Goal: Find specific page/section: Find specific page/section

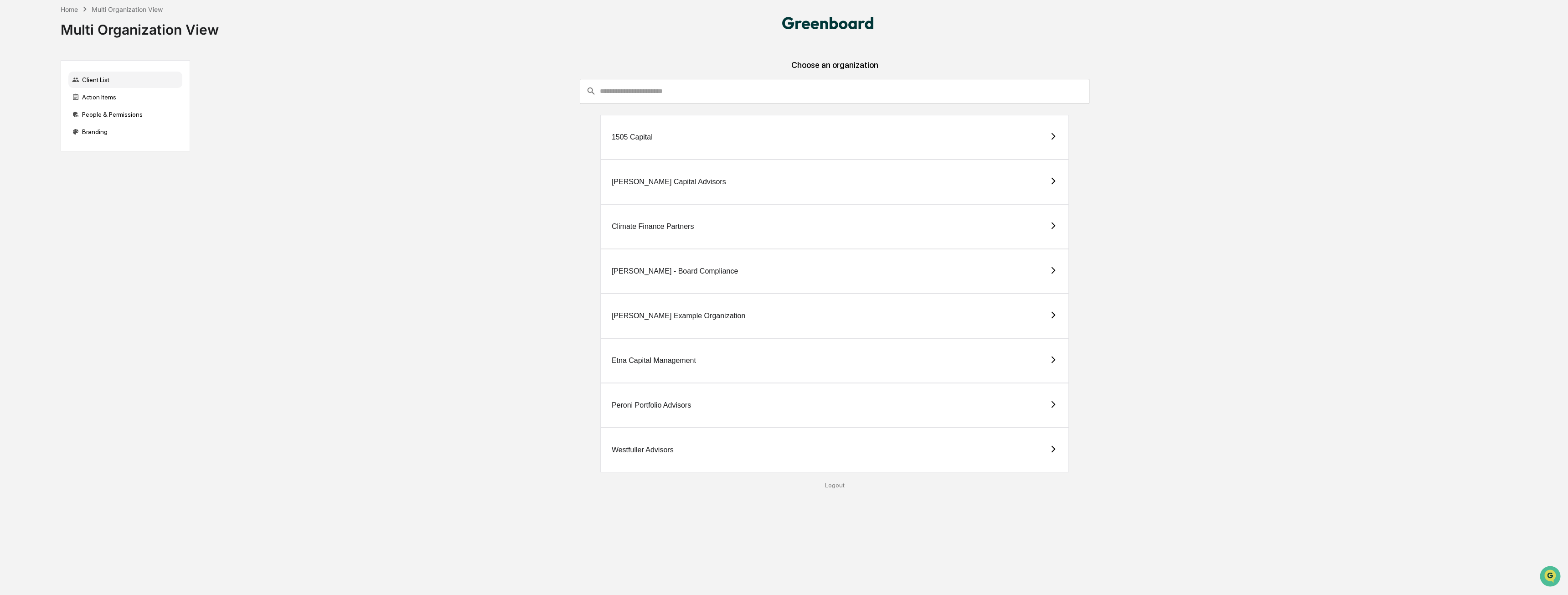
click at [680, 191] on div "[PERSON_NAME] Capital Advisors" at bounding box center [835, 181] width 469 height 44
click at [677, 407] on div "Peroni Portfolio Advisors" at bounding box center [651, 405] width 79 height 8
